Goal: Entertainment & Leisure: Consume media (video, audio)

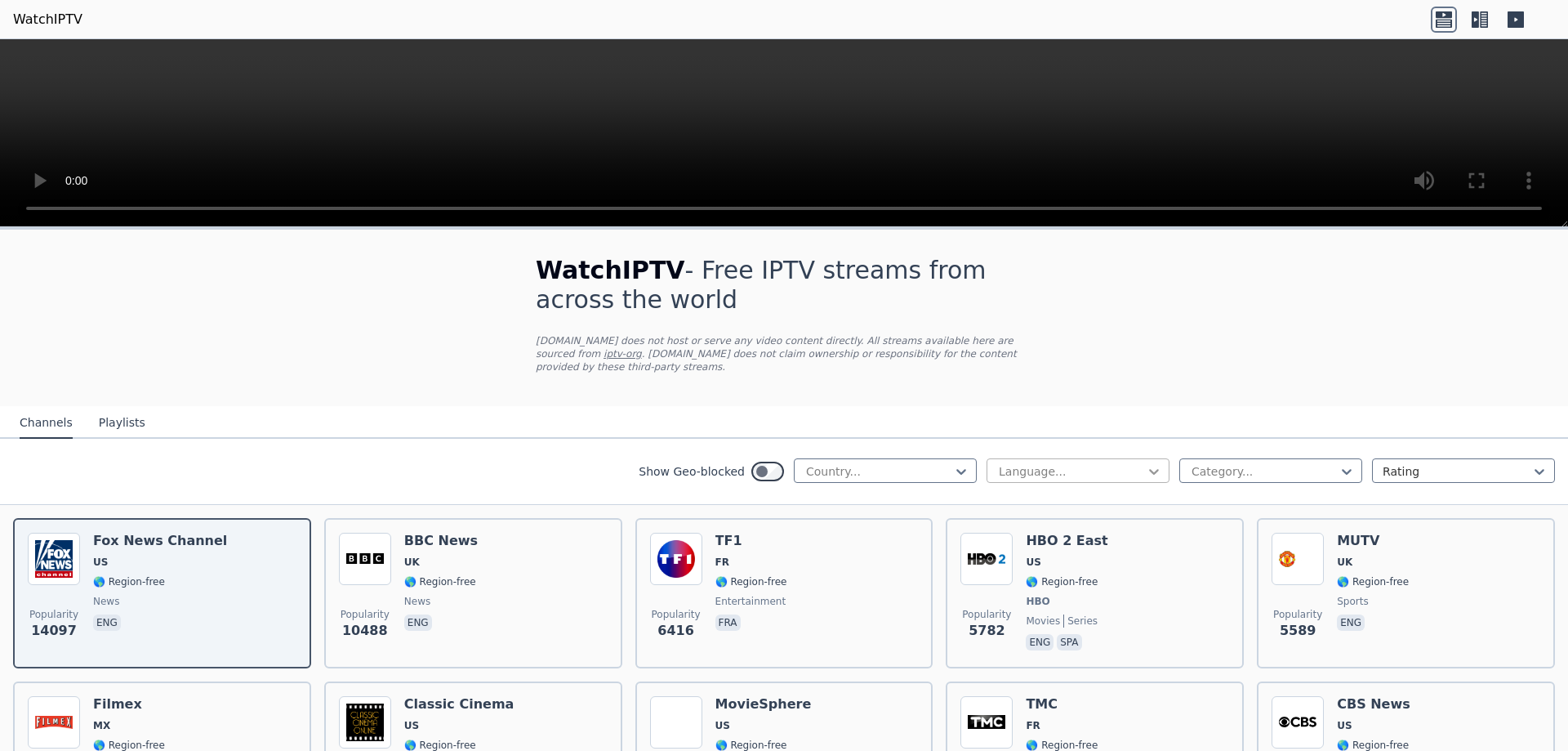
click at [1149, 463] on icon at bounding box center [1154, 471] width 16 height 16
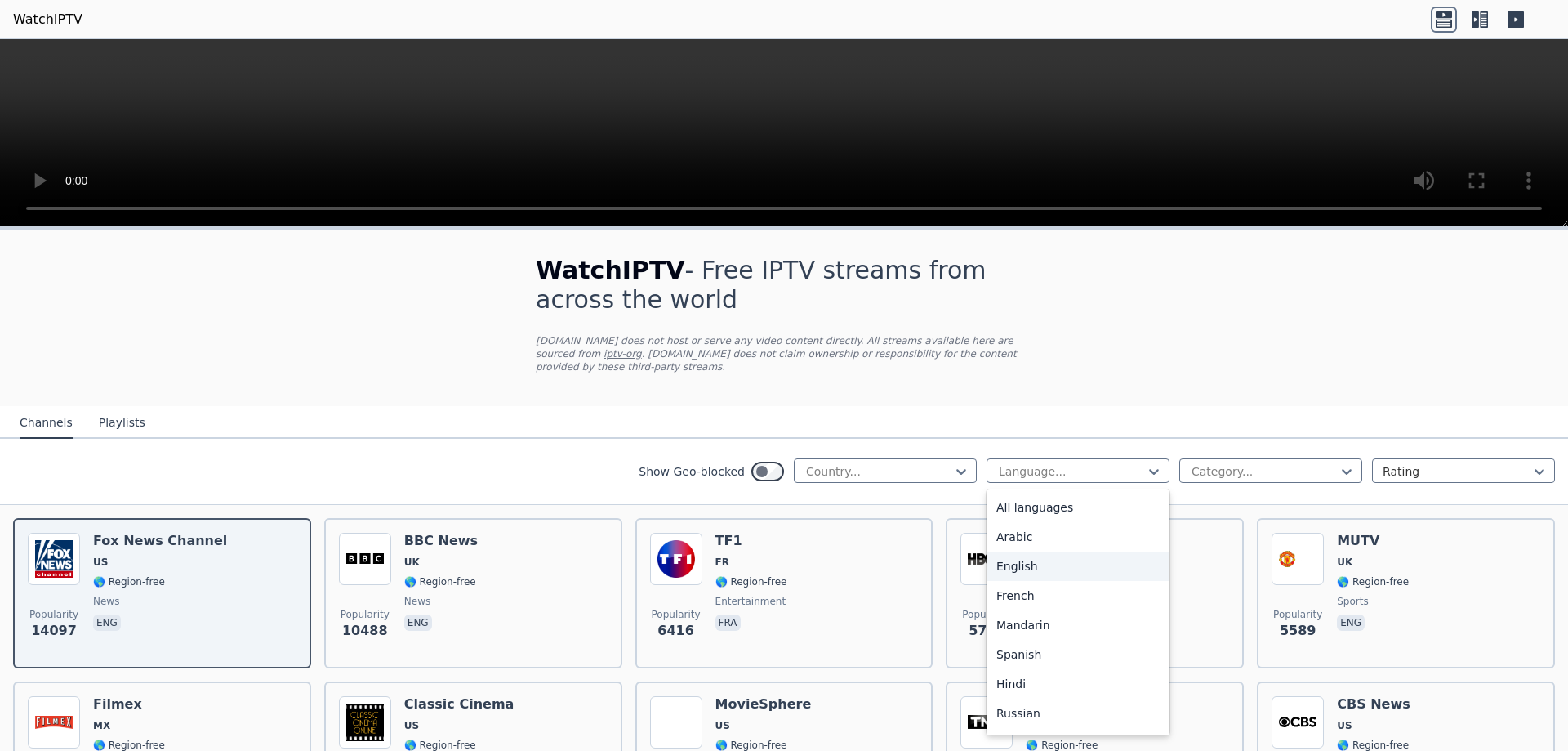
click at [1097, 551] on div "English" at bounding box center [1078, 566] width 183 height 29
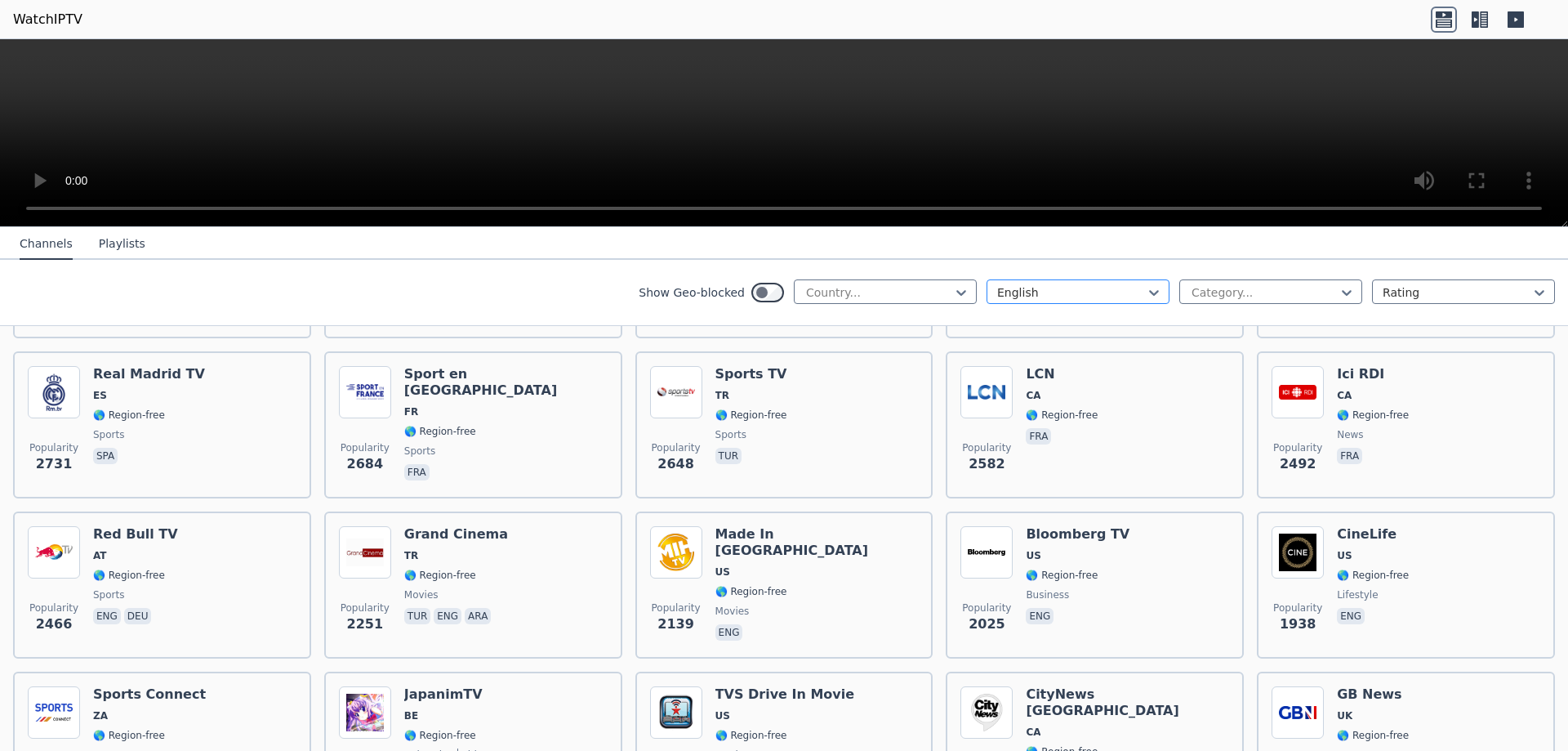
scroll to position [1, 0]
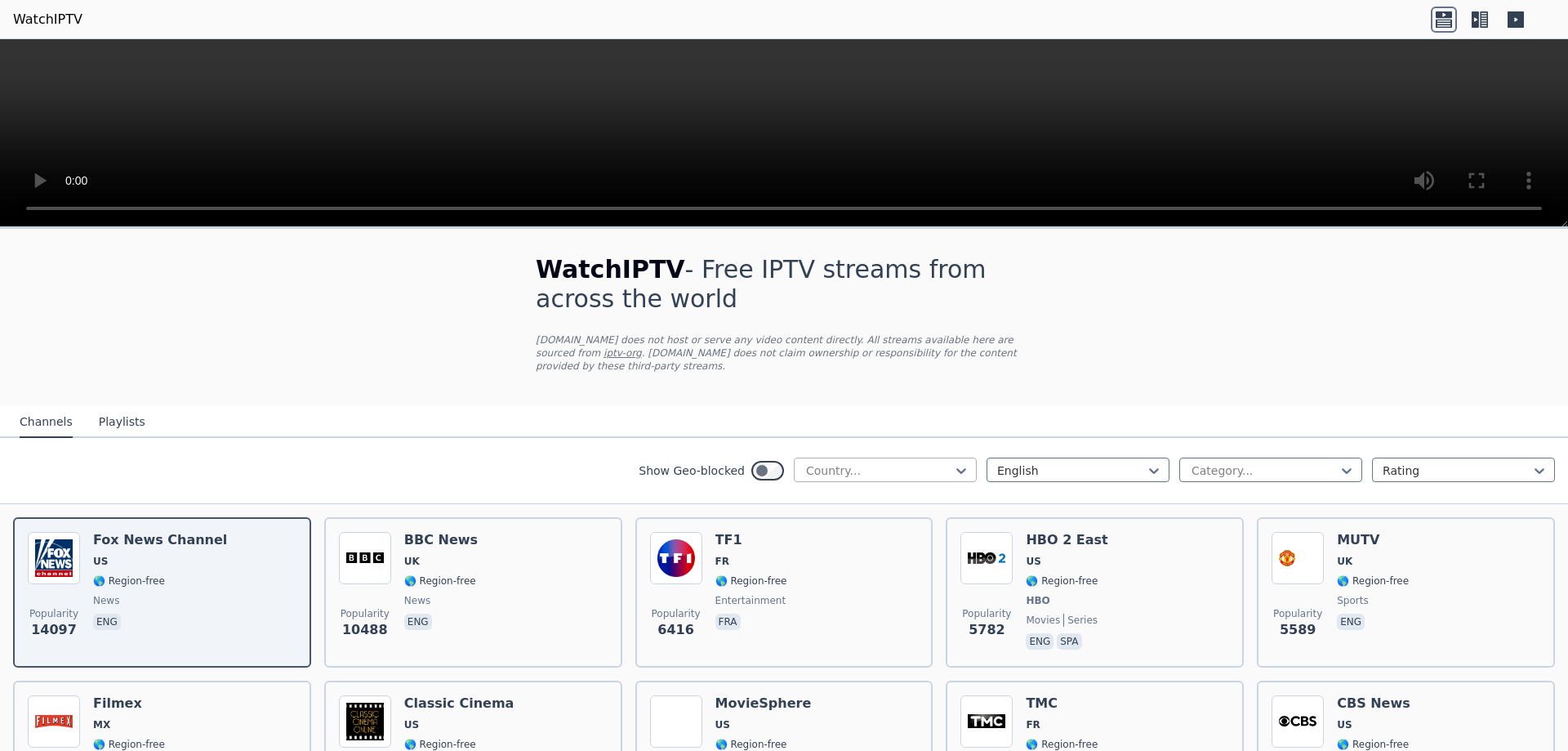
click at [961, 457] on div "Country..." at bounding box center [885, 469] width 183 height 24
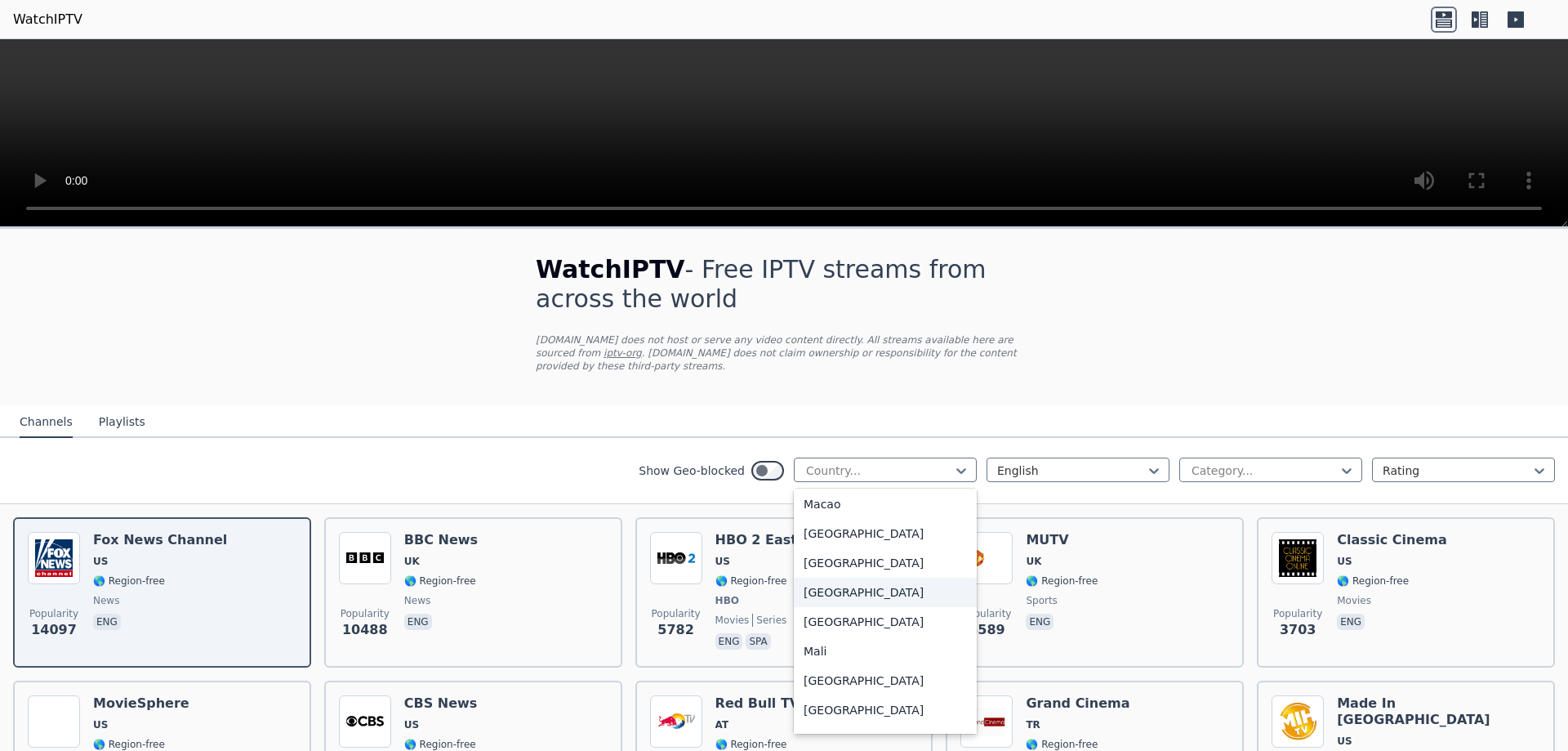
scroll to position [3267, 0]
click at [879, 596] on div "[GEOGRAPHIC_DATA]" at bounding box center [885, 591] width 183 height 29
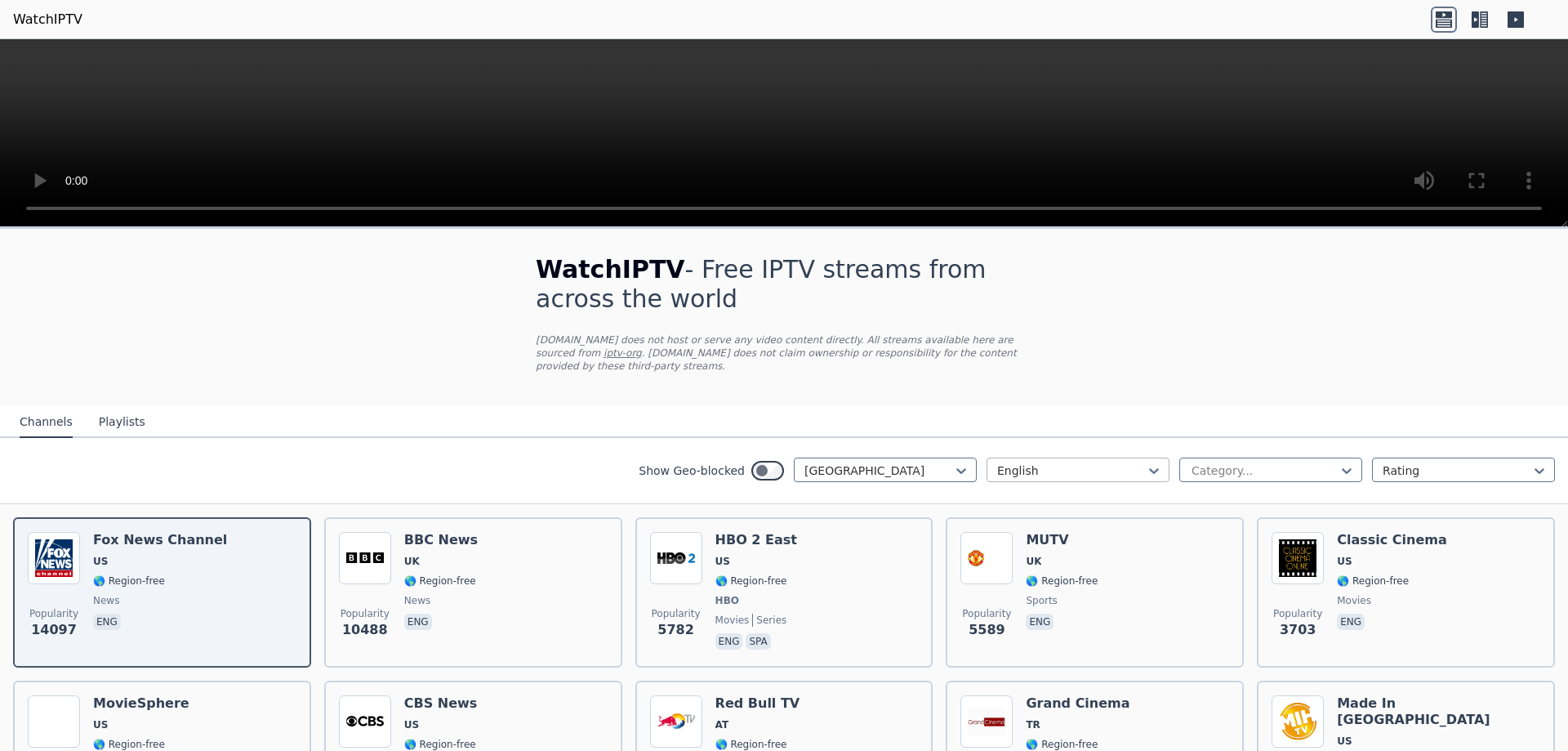
click at [1131, 462] on div at bounding box center [1071, 470] width 148 height 16
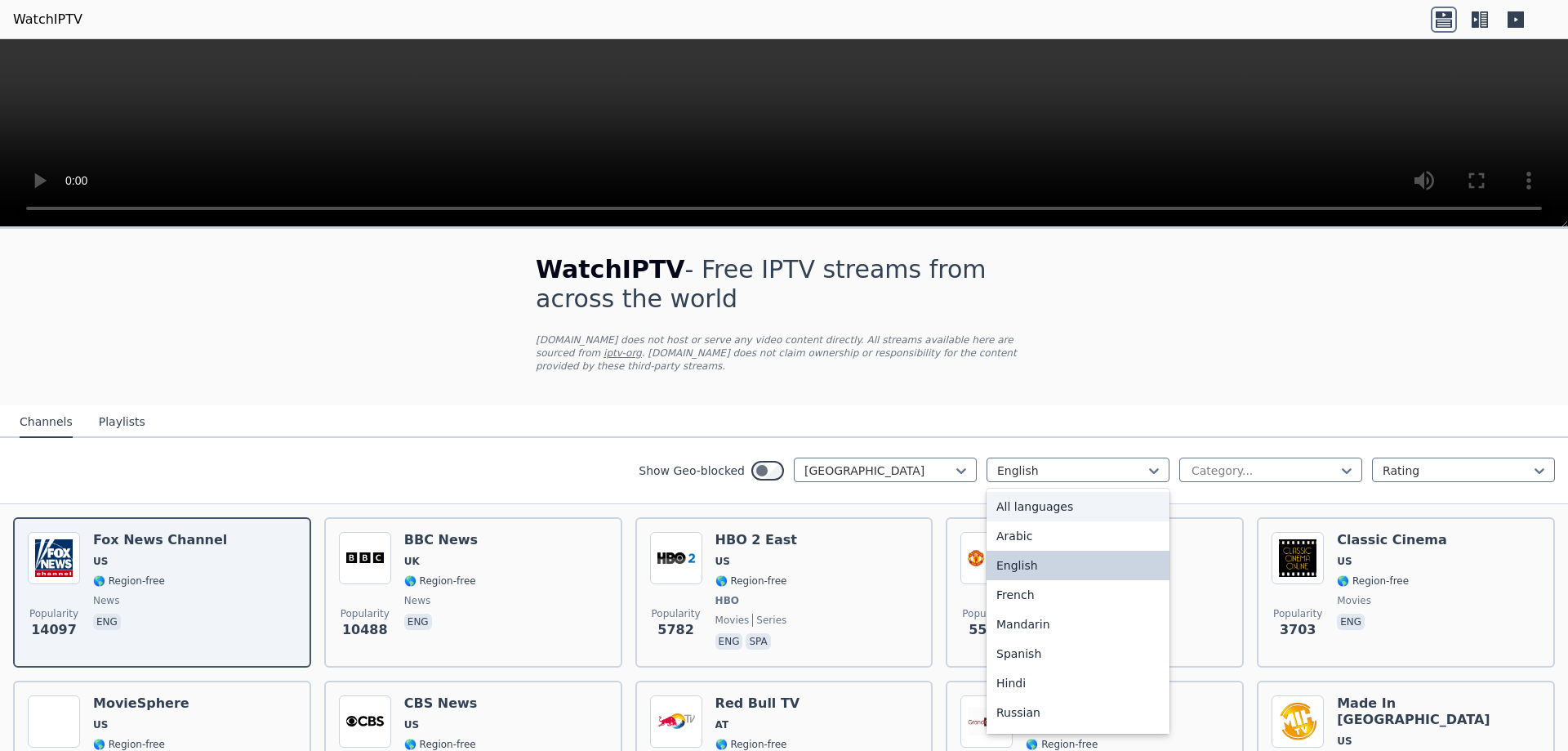
click at [1061, 493] on div "All languages" at bounding box center [1078, 506] width 183 height 29
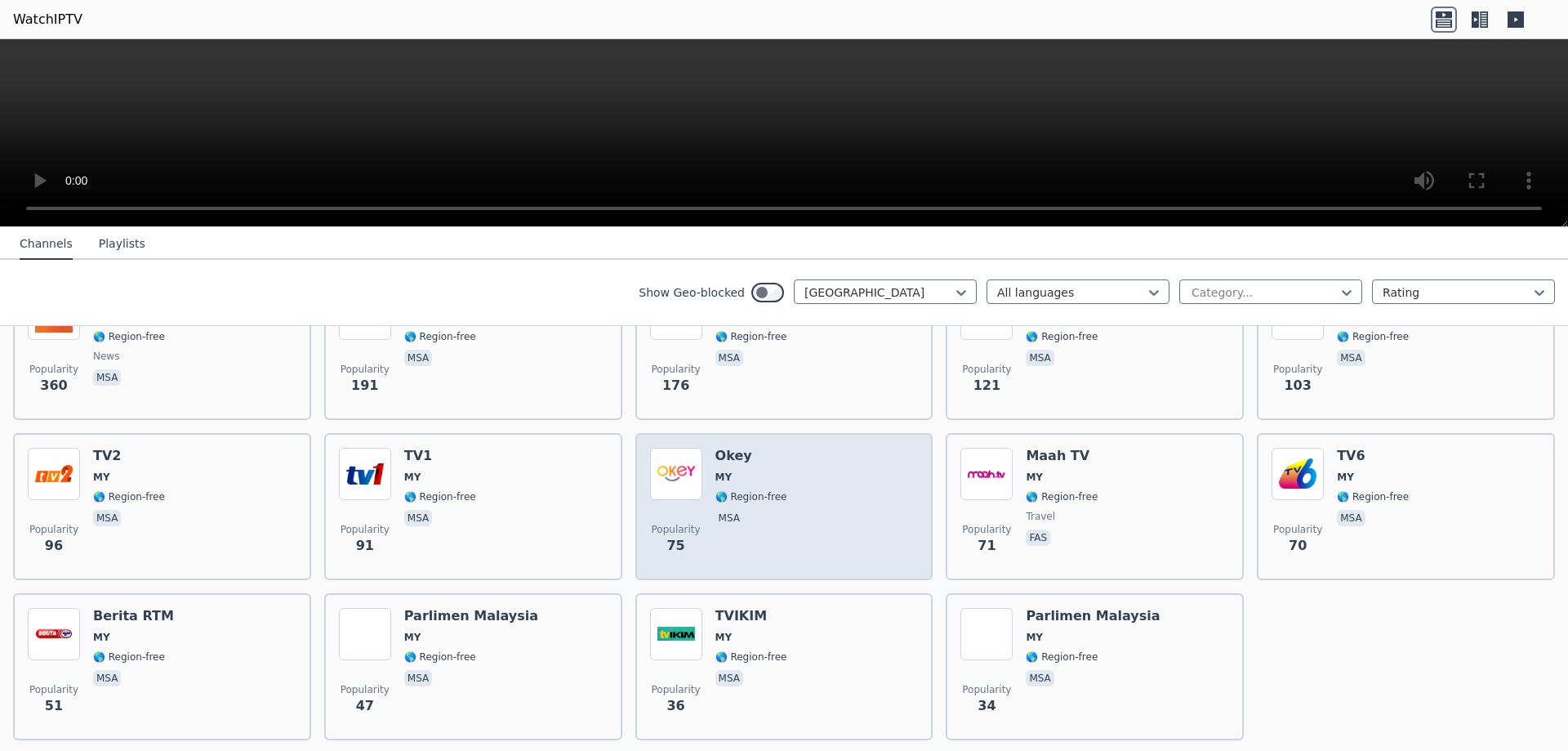
scroll to position [290, 0]
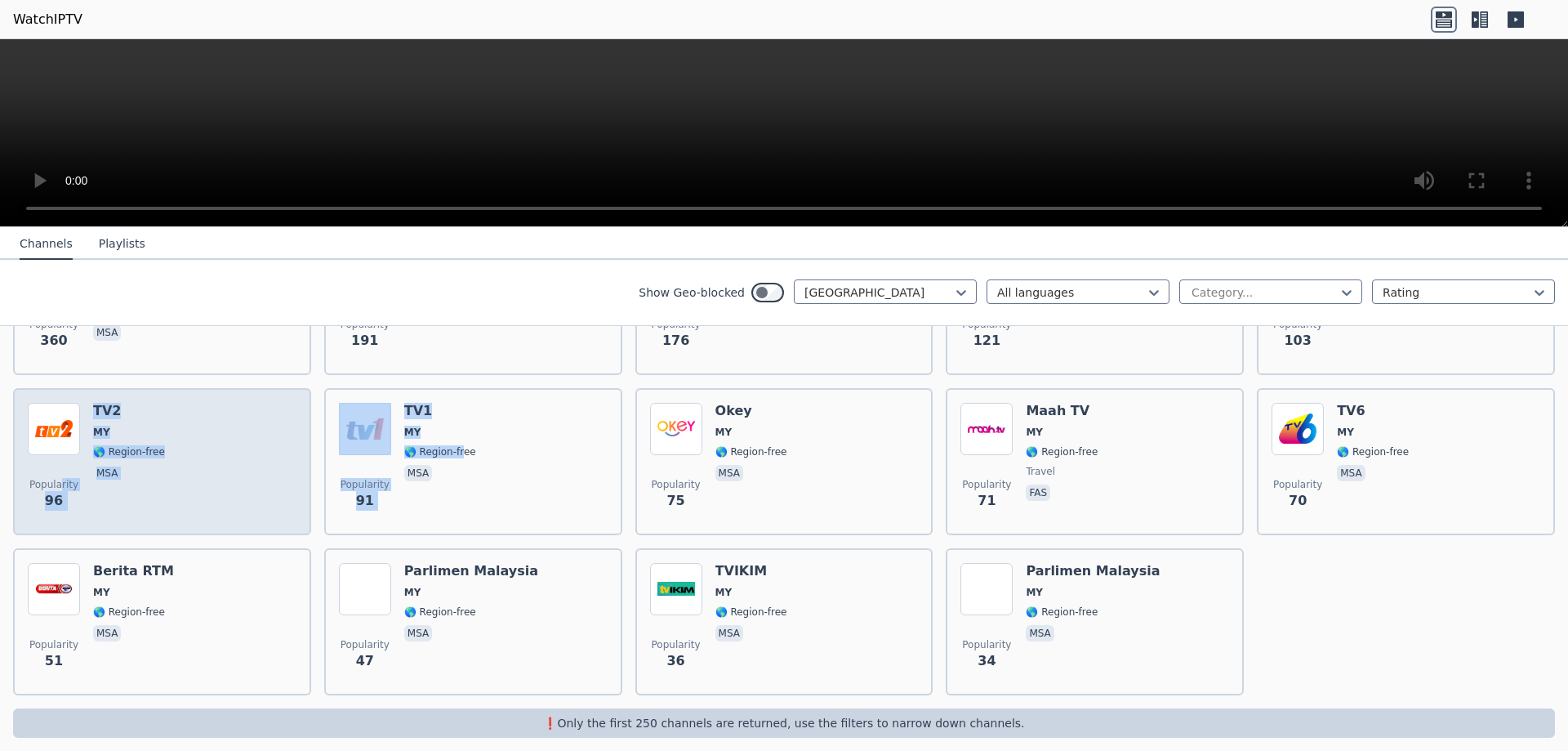
drag, startPoint x: 408, startPoint y: 398, endPoint x: 60, endPoint y: 466, distance: 354.6
click at [60, 467] on div "Popularity 360 Astro Awani MY 🌎 Region-free news msa Popularity 191 TV2 MY 🌎 Re…" at bounding box center [784, 461] width 1568 height 493
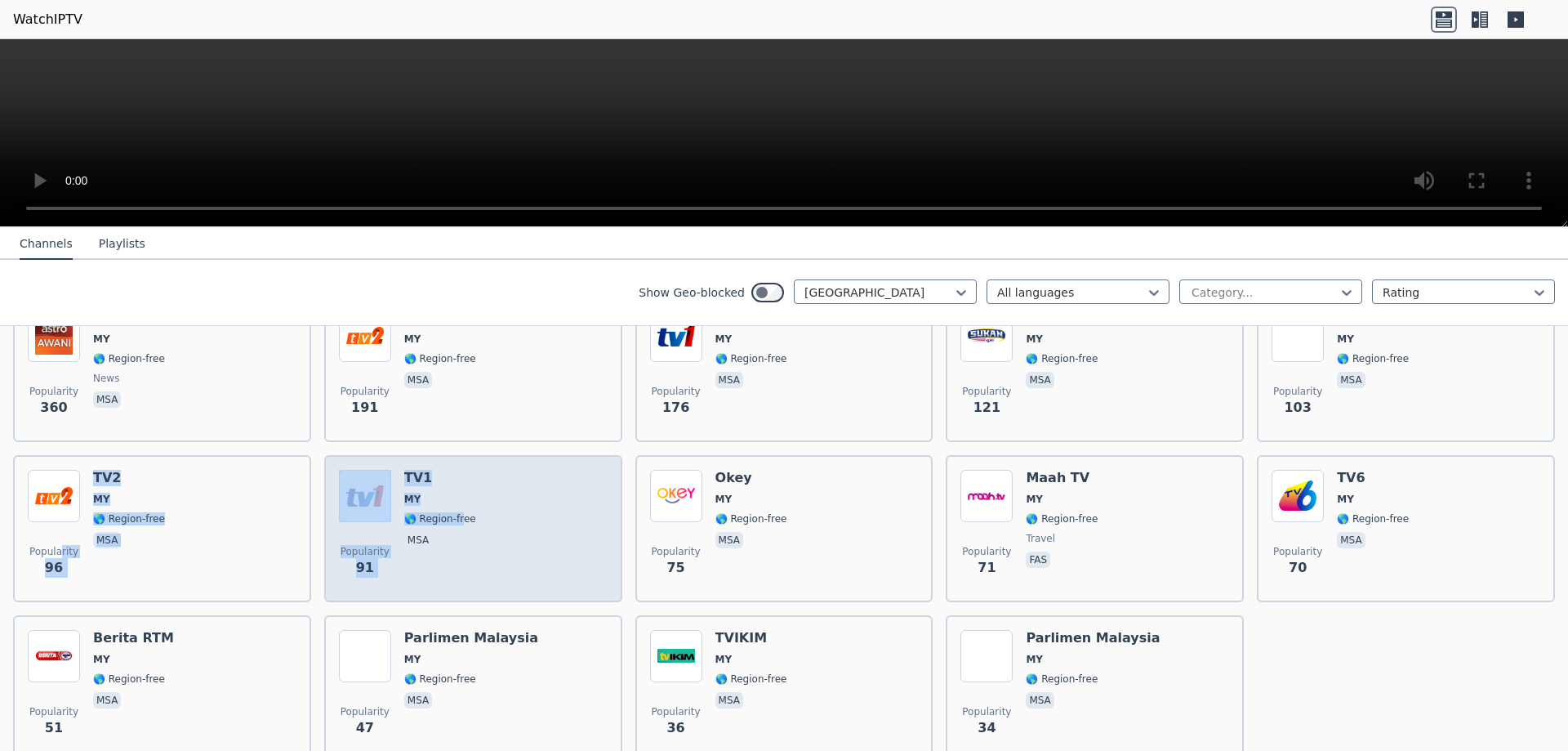
scroll to position [209, 0]
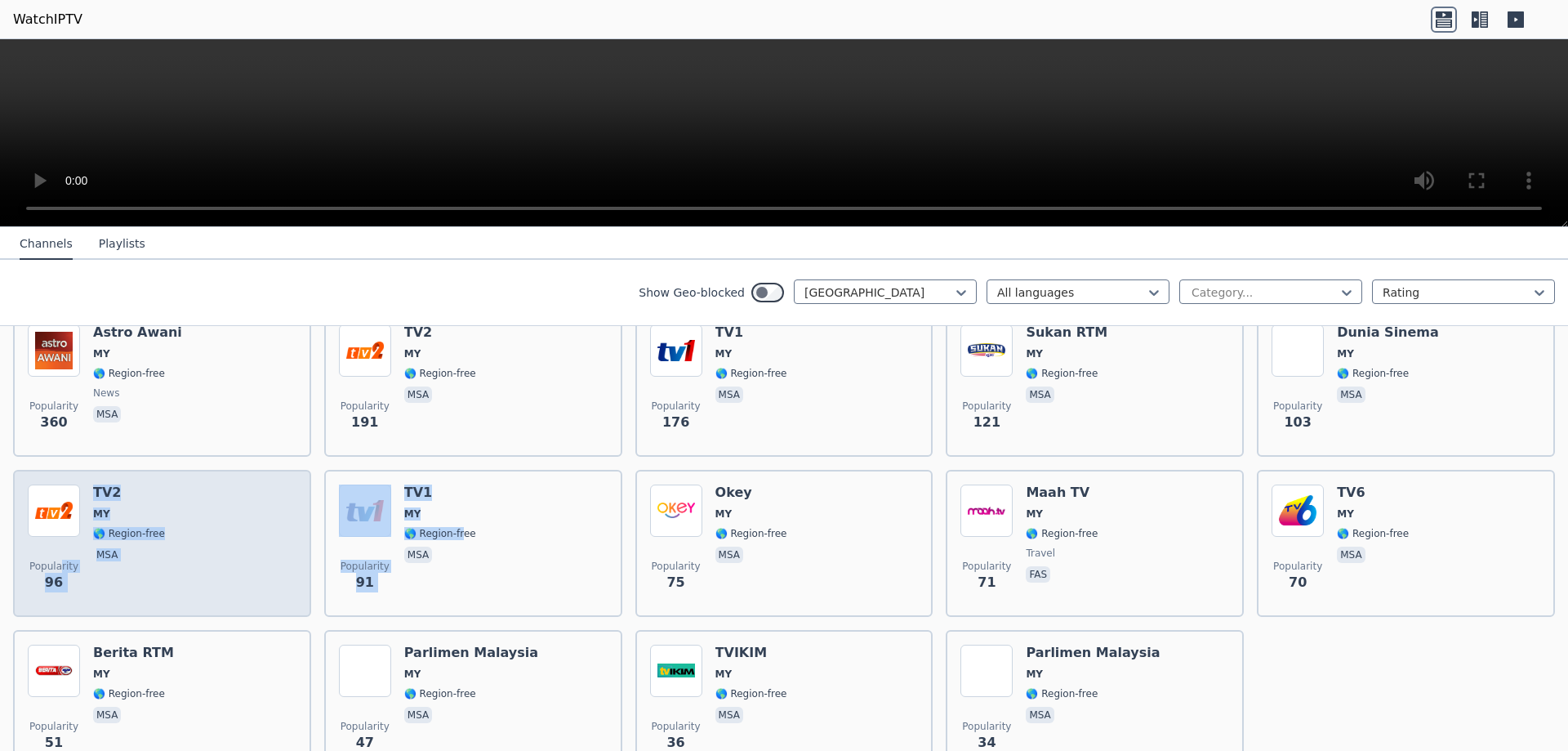
click at [112, 484] on h6 "TV2" at bounding box center [129, 492] width 72 height 16
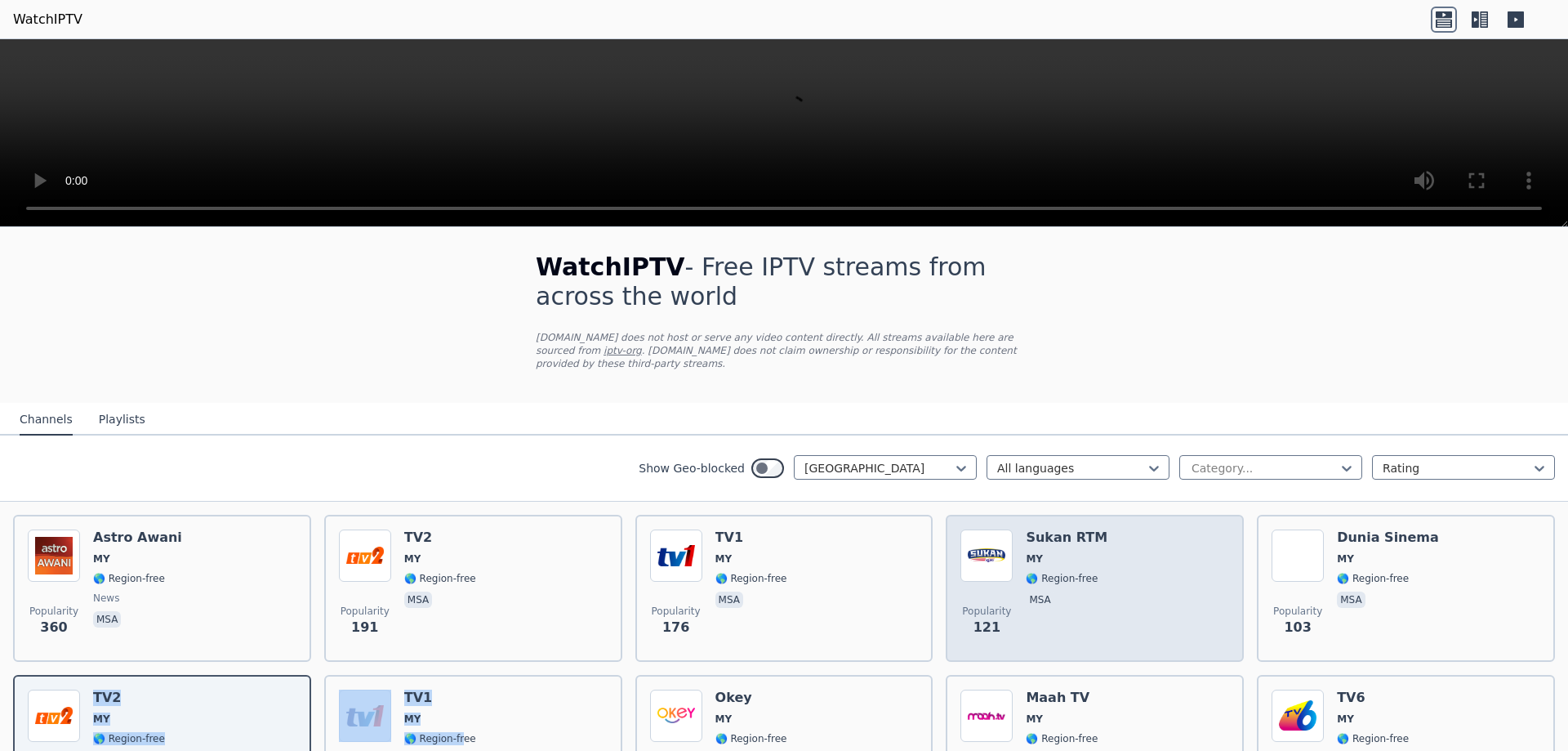
scroll to position [0, 0]
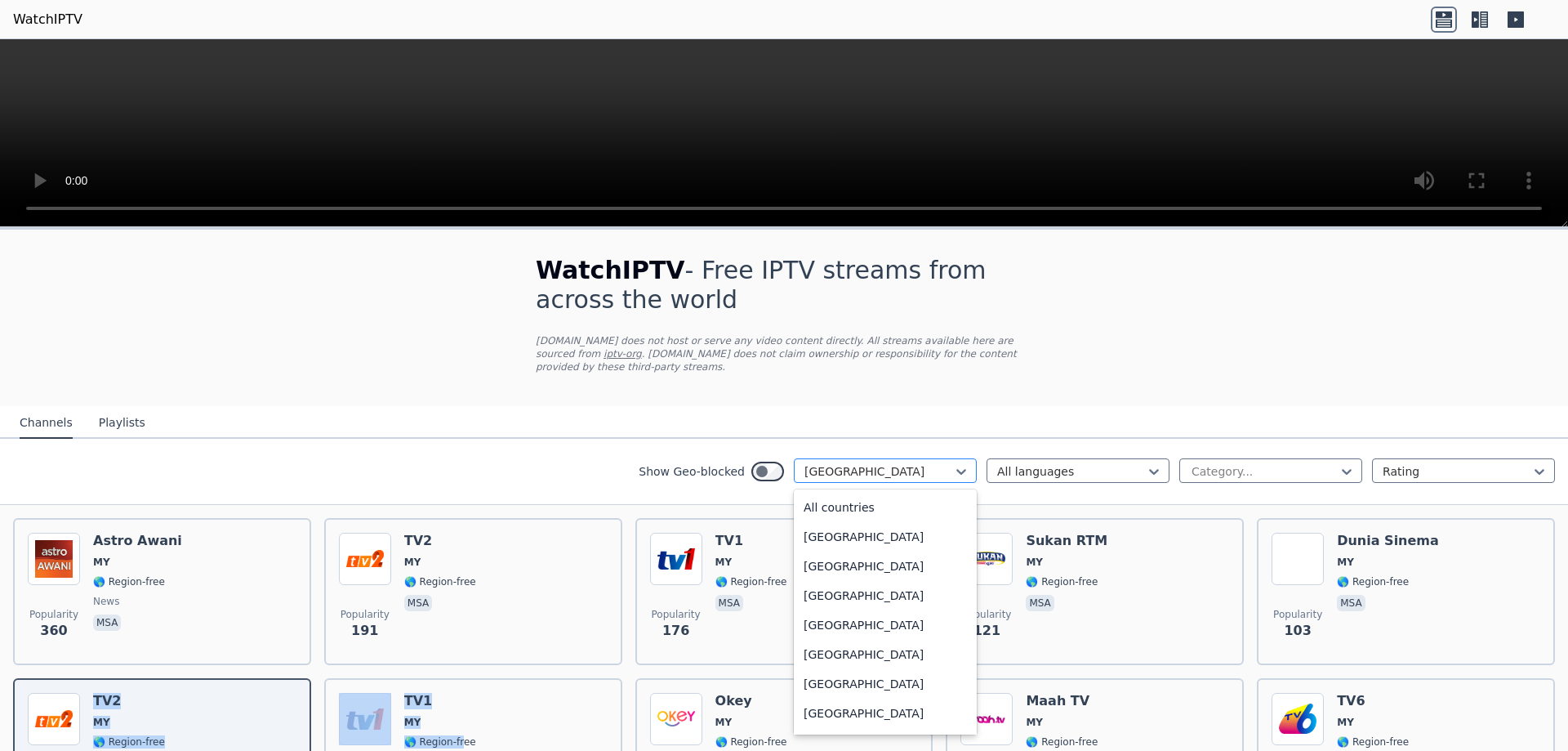
click at [939, 463] on div at bounding box center [878, 471] width 148 height 16
